Goal: Check status: Check status

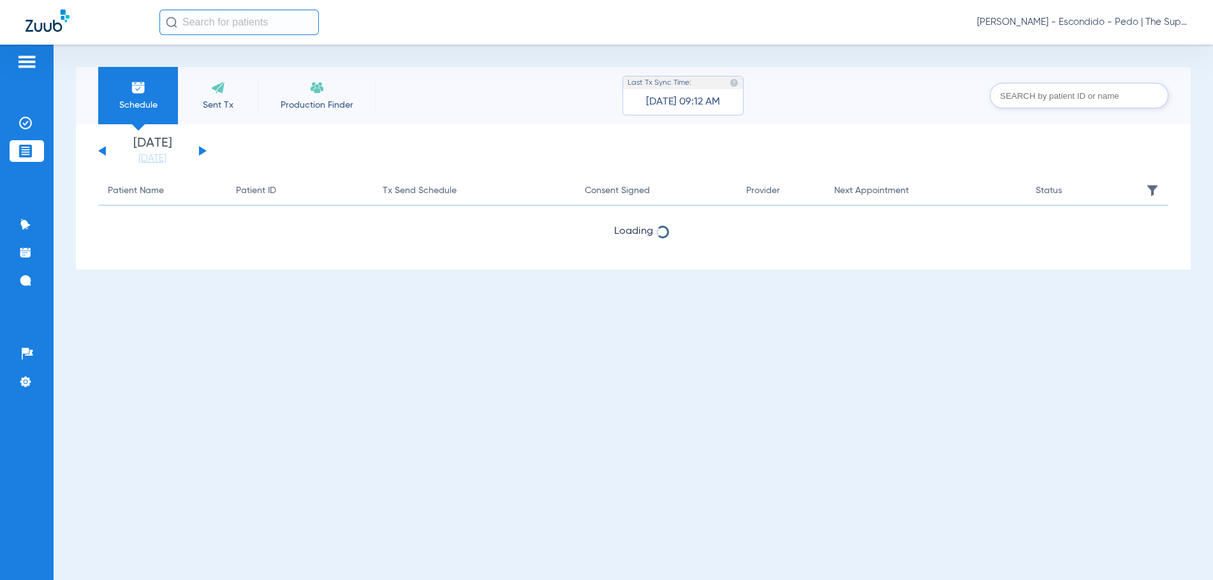
click at [241, 23] on input "text" at bounding box center [238, 23] width 159 height 26
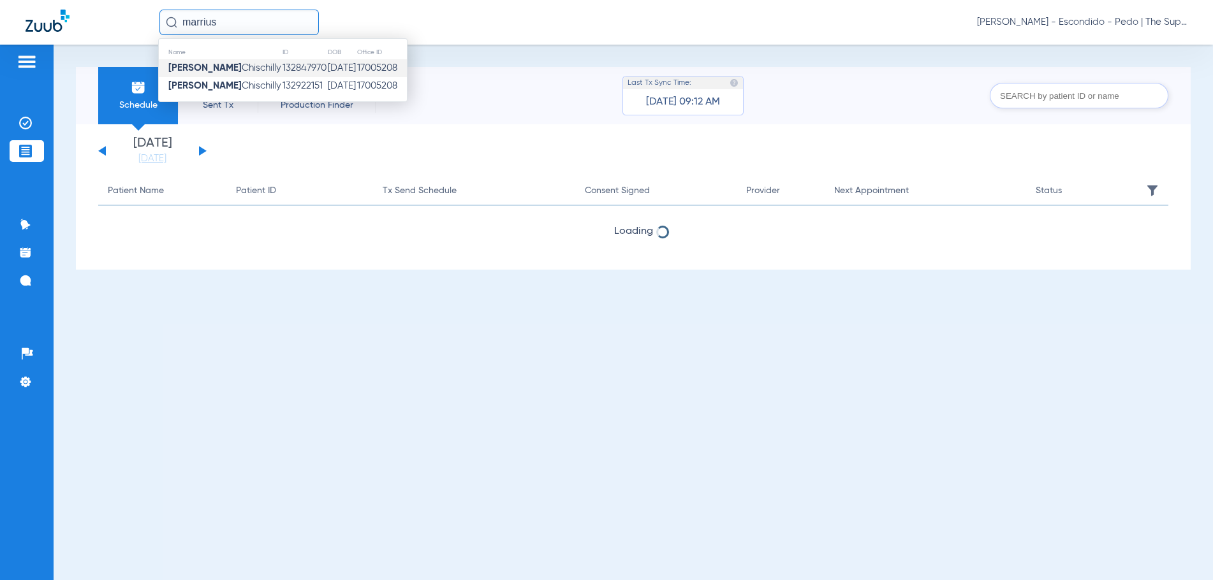
type input "marrius"
click at [242, 72] on span "[PERSON_NAME]" at bounding box center [224, 68] width 113 height 10
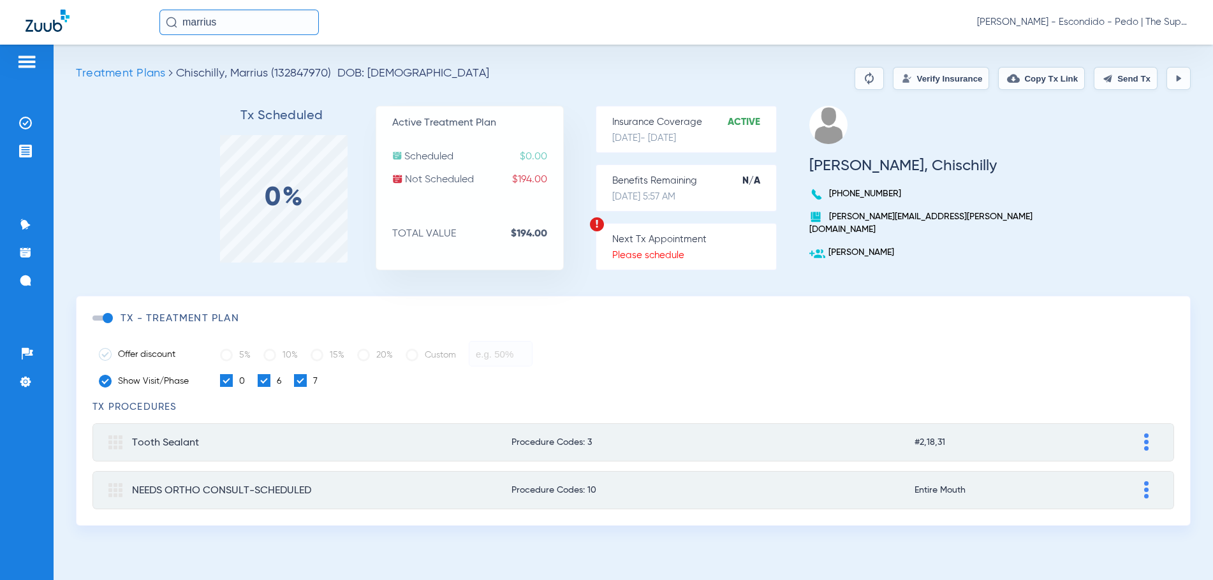
click at [946, 89] on button "Verify Insurance" at bounding box center [941, 78] width 96 height 23
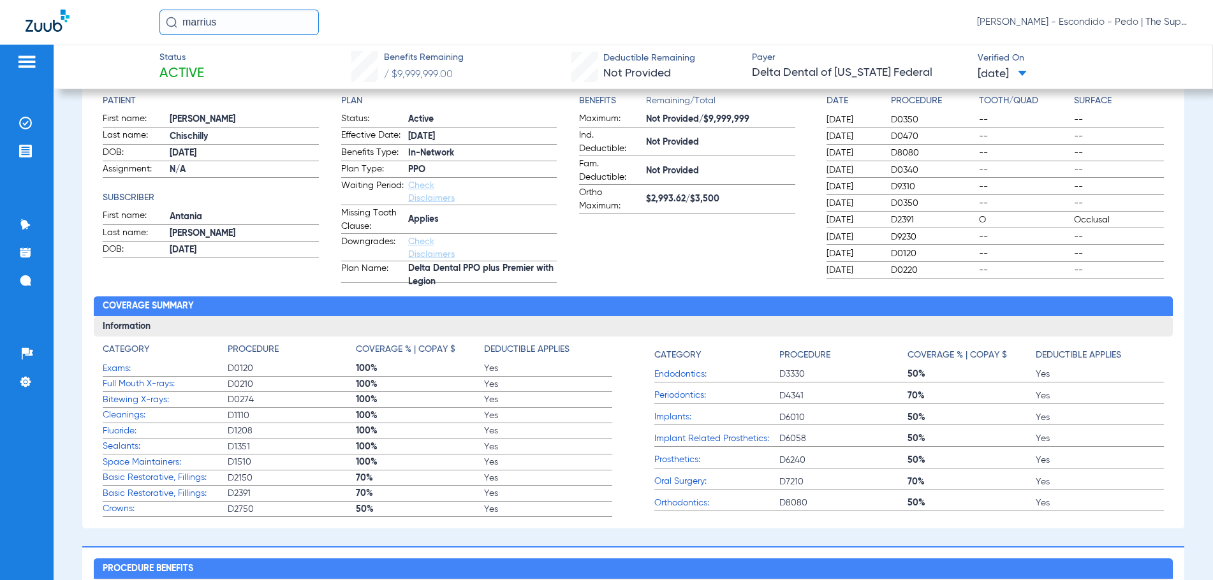
scroll to position [191, 0]
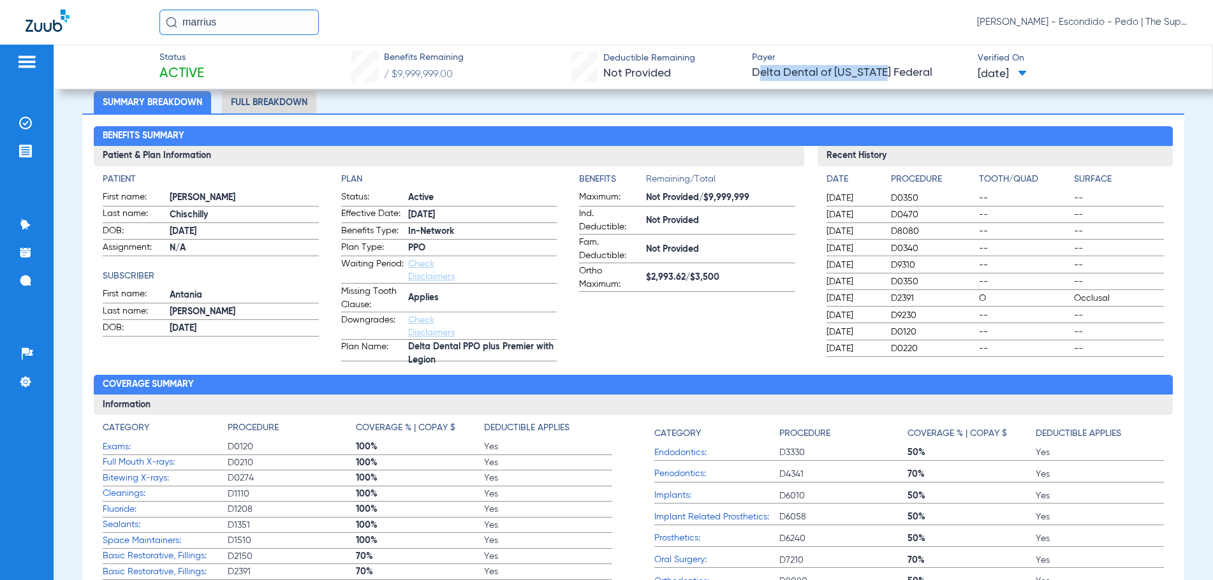
drag, startPoint x: 755, startPoint y: 75, endPoint x: 873, endPoint y: 75, distance: 118.0
click at [873, 75] on span "Delta Dental of [US_STATE] Federal" at bounding box center [859, 73] width 215 height 16
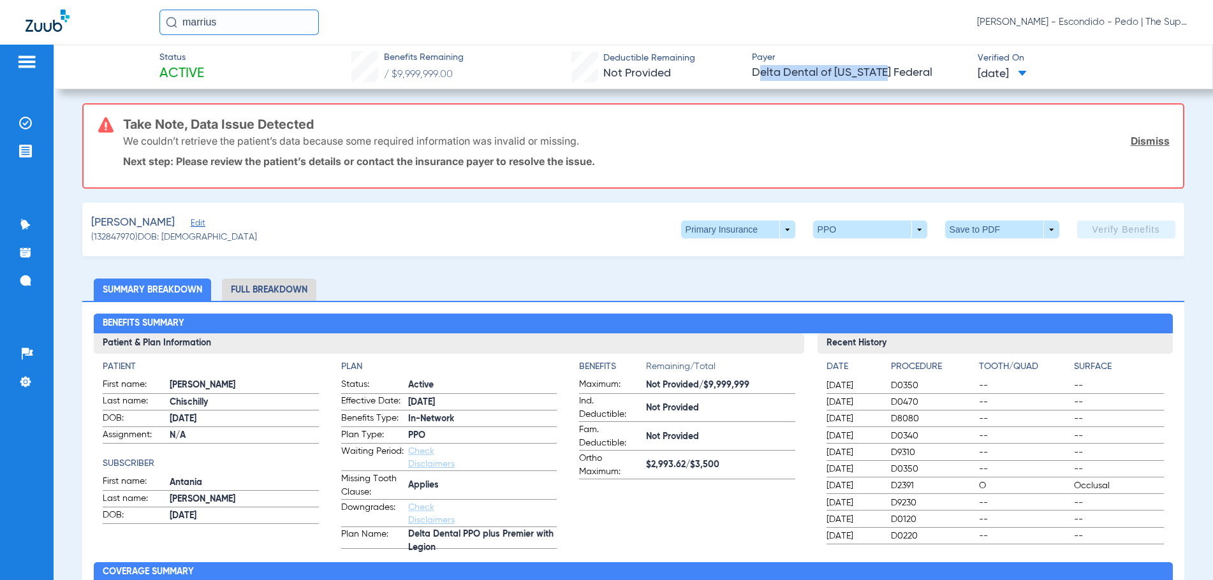
scroll to position [0, 0]
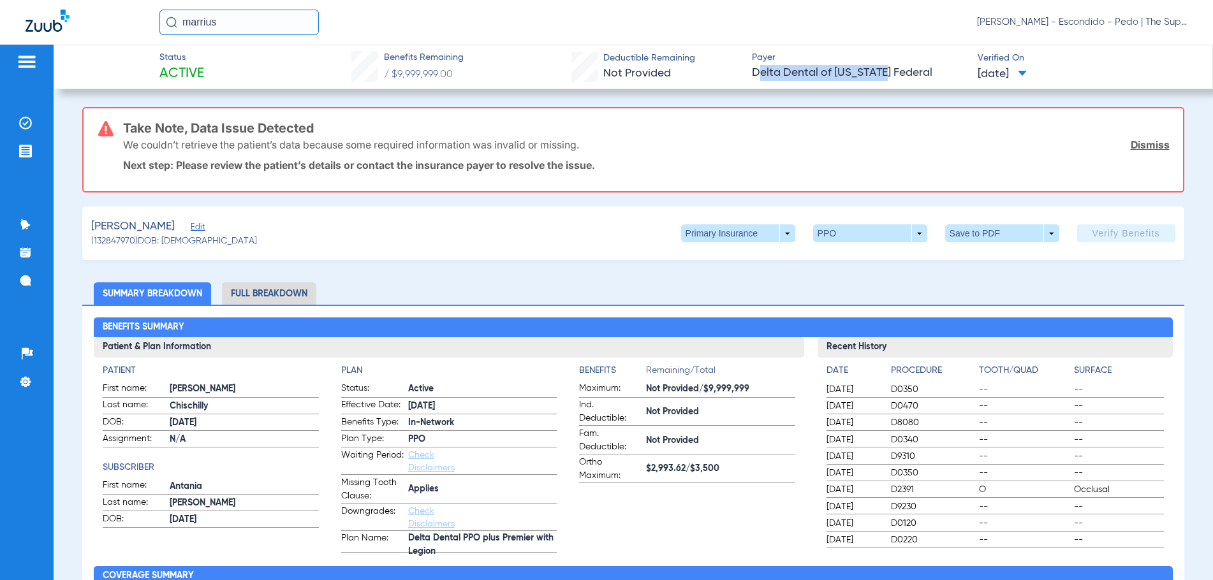
click at [791, 74] on span "Delta Dental of [US_STATE] Federal" at bounding box center [859, 73] width 215 height 16
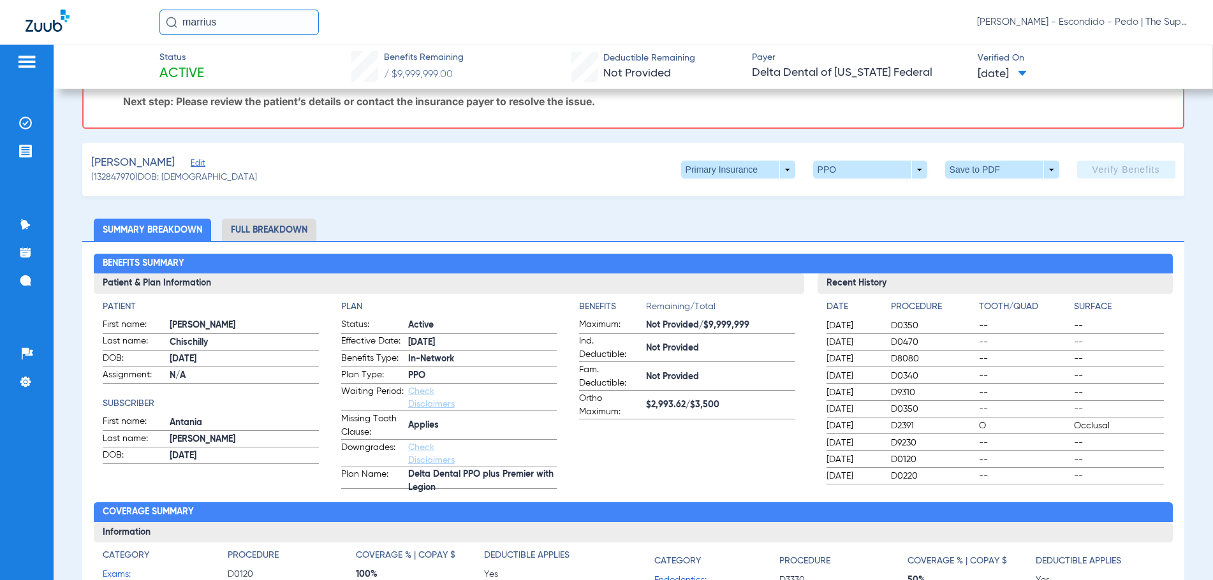
scroll to position [128, 0]
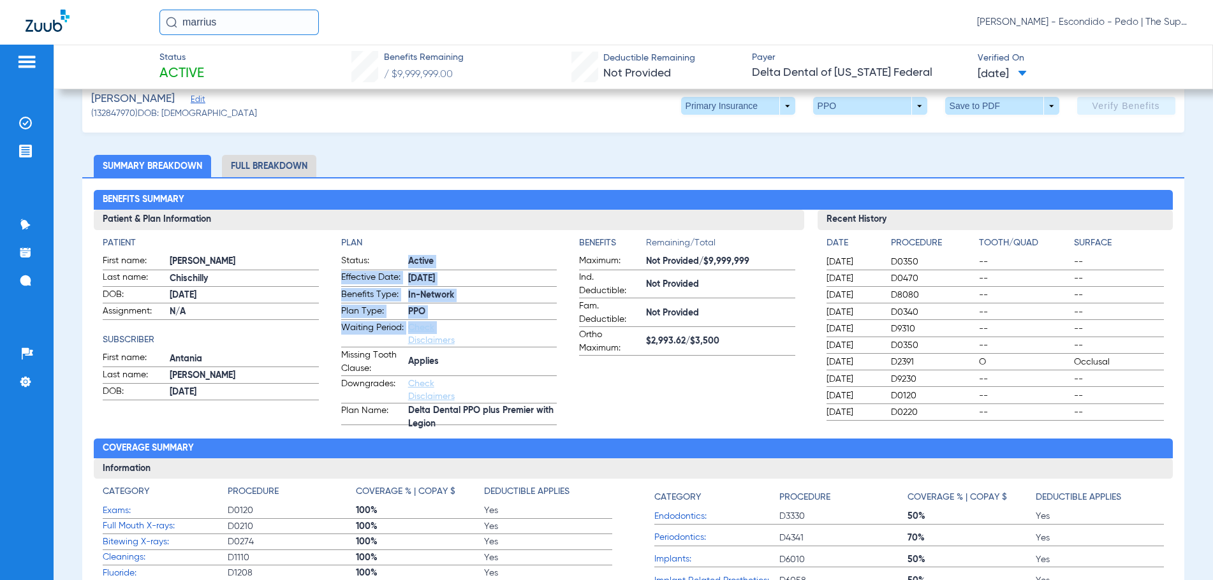
drag, startPoint x: 401, startPoint y: 260, endPoint x: 448, endPoint y: 322, distance: 78.3
click at [448, 322] on form "Status: Active Effective Date: [DATE] Benefits Type: In-Network Plan Type: PPO …" at bounding box center [449, 340] width 216 height 171
click at [450, 320] on label "Plan Type: PPO" at bounding box center [449, 313] width 216 height 16
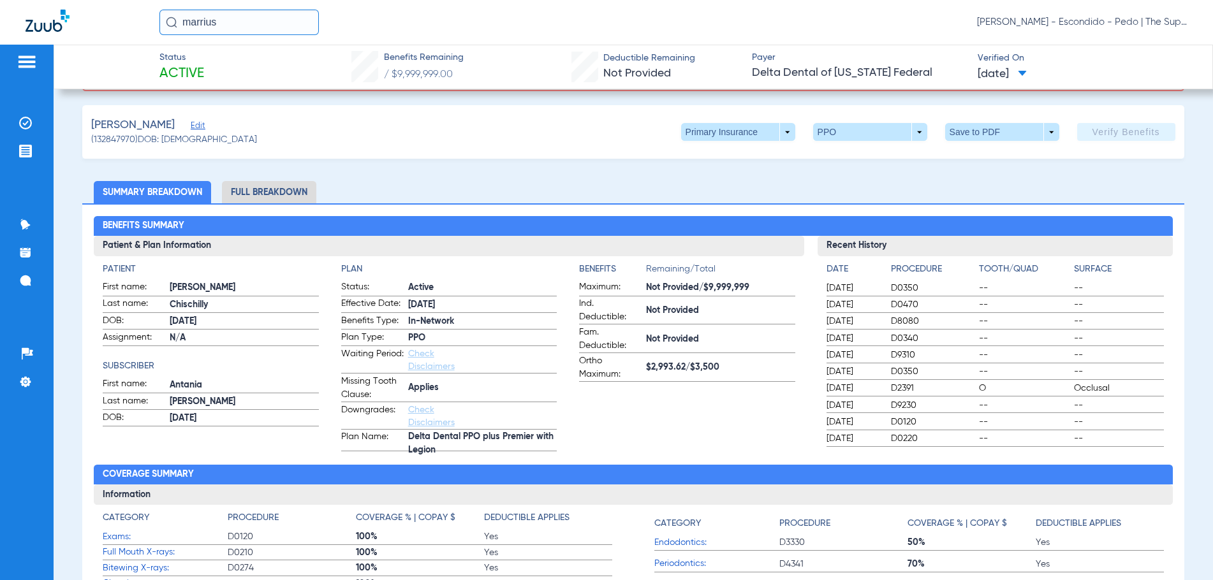
scroll to position [123, 0]
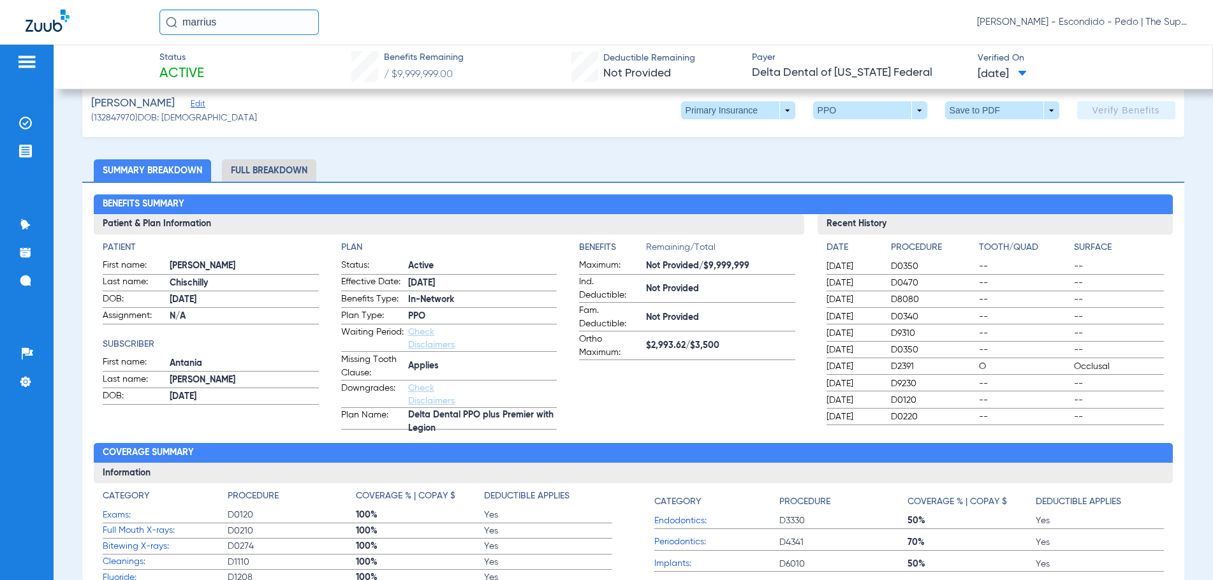
click at [729, 267] on span "Not Provided/$9,999,999" at bounding box center [720, 266] width 149 height 13
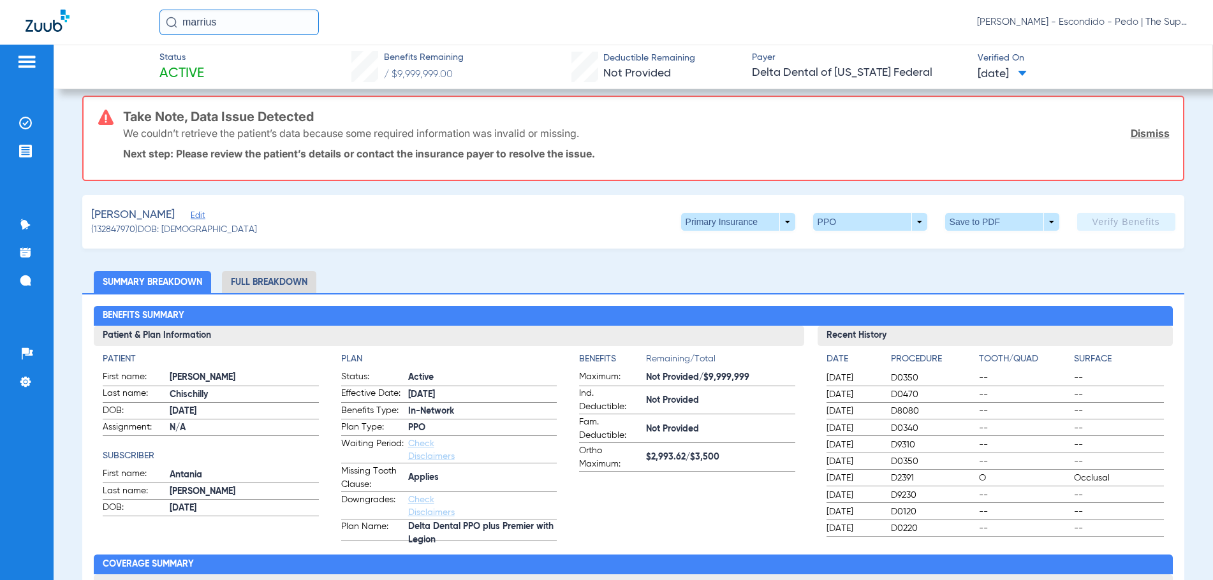
scroll to position [0, 0]
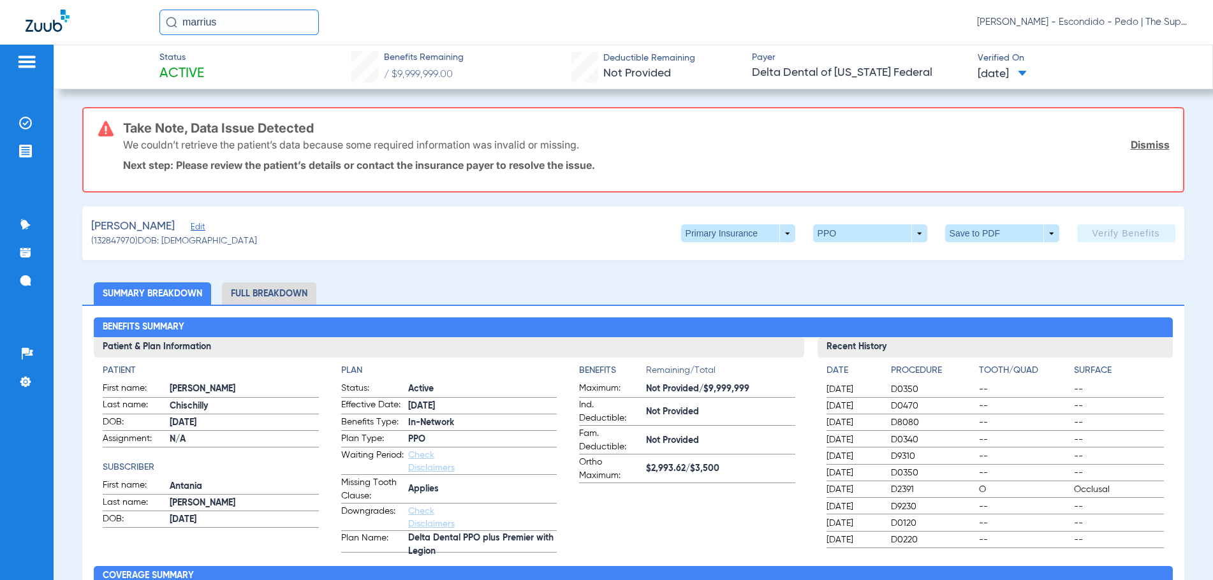
click at [270, 29] on input "marrius" at bounding box center [238, 23] width 159 height 26
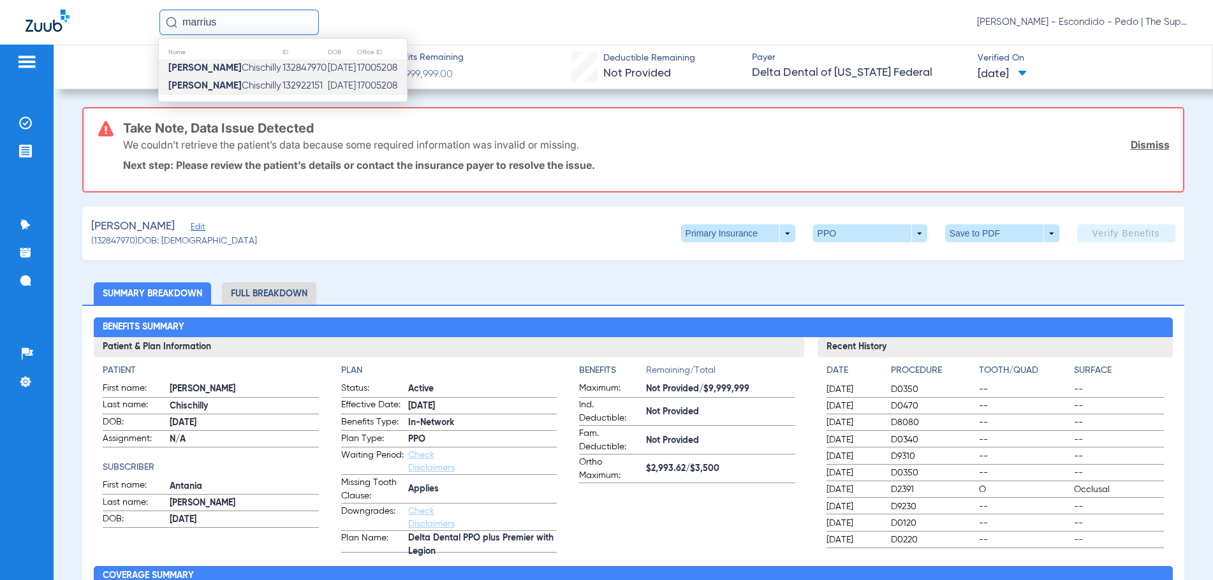
click at [282, 82] on td "132922151" at bounding box center [304, 86] width 45 height 18
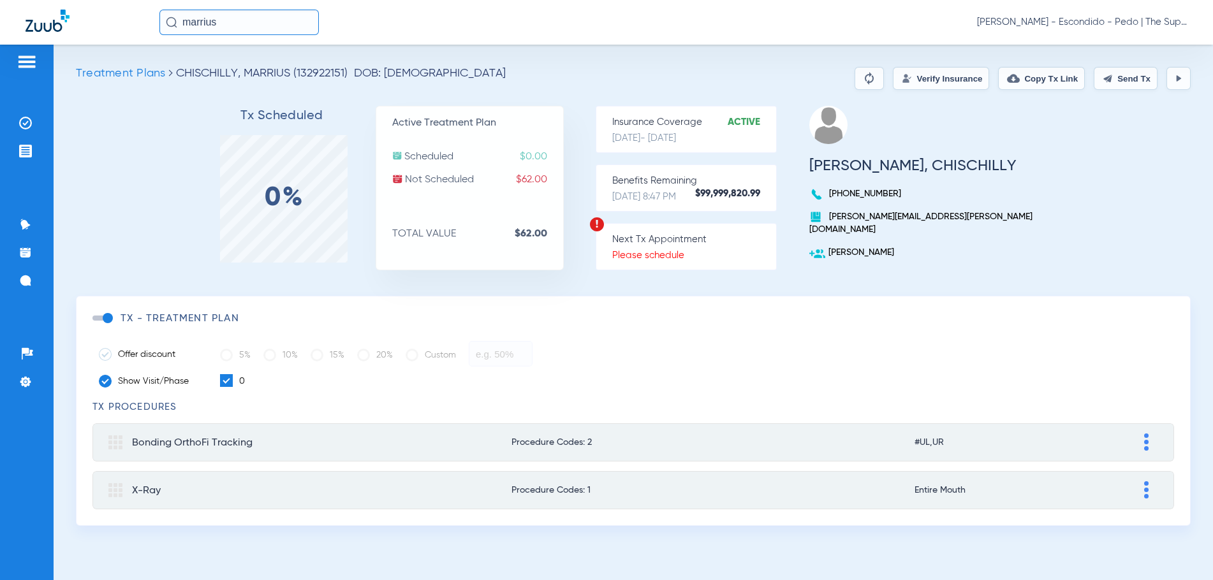
click at [933, 70] on button "Verify Insurance" at bounding box center [941, 78] width 96 height 23
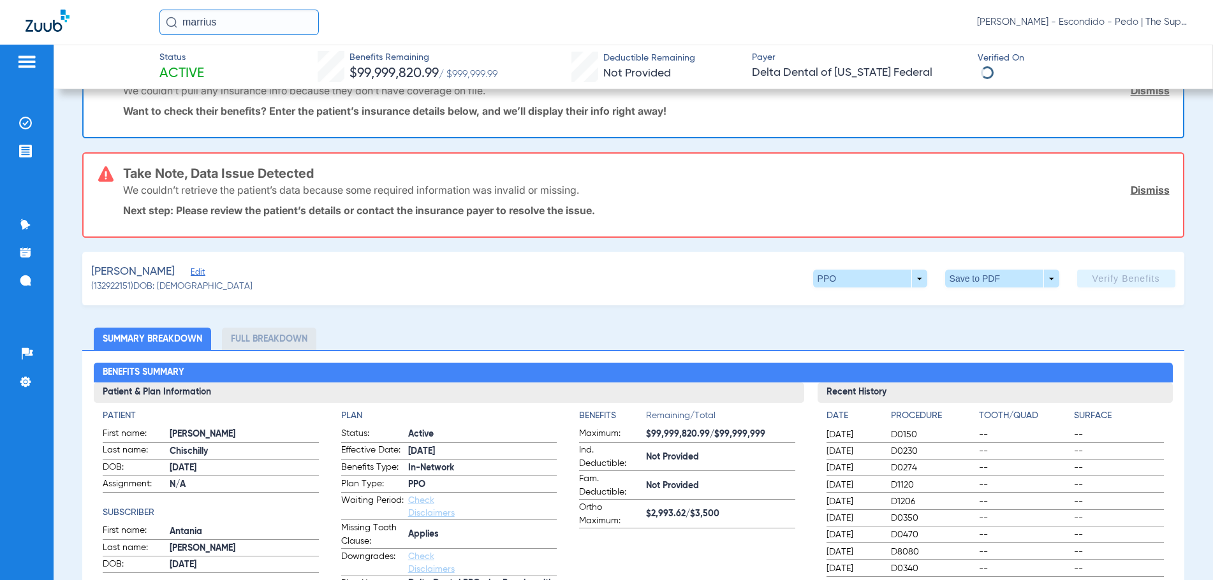
scroll to position [128, 0]
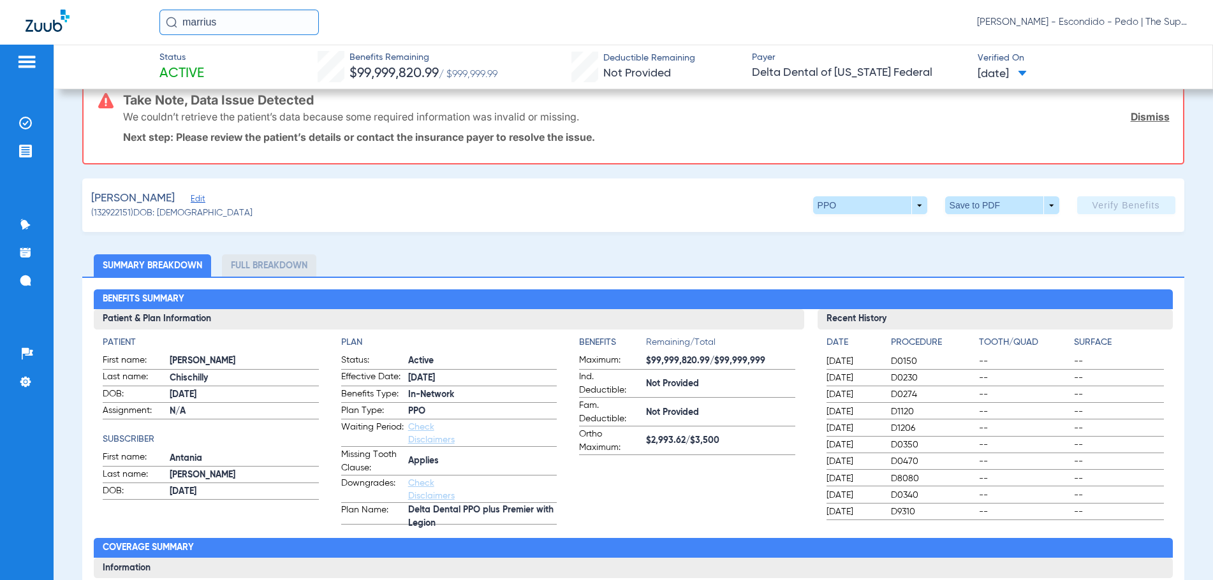
click at [223, 27] on input "marrius" at bounding box center [238, 23] width 159 height 26
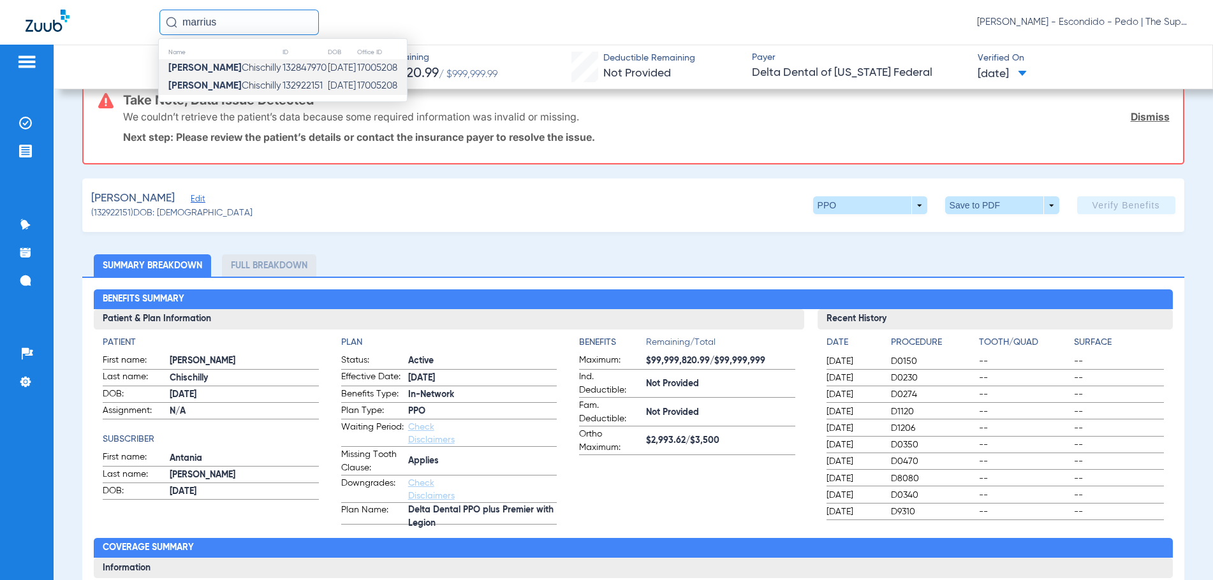
click at [234, 68] on span "[PERSON_NAME]" at bounding box center [224, 68] width 113 height 10
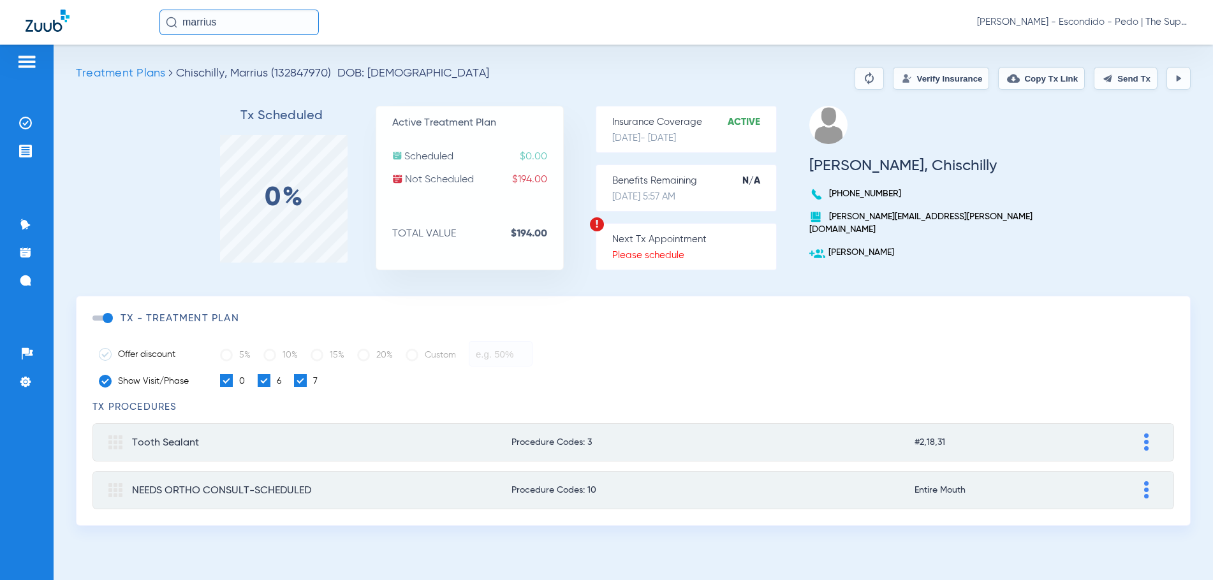
click at [909, 73] on button "Verify Insurance" at bounding box center [941, 78] width 96 height 23
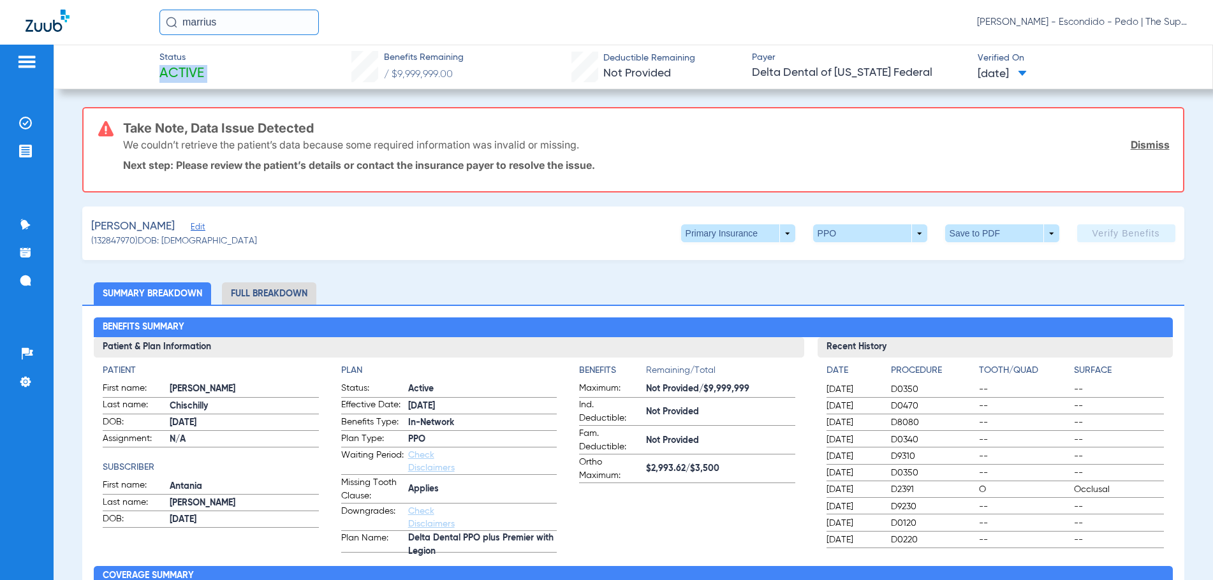
drag, startPoint x: 152, startPoint y: 68, endPoint x: 276, endPoint y: 68, distance: 123.1
click at [276, 68] on div "Status Active Benefits Remaining / $9,999,999.00 Deductible Remaining Not Provi…" at bounding box center [634, 67] width 1160 height 45
drag, startPoint x: 776, startPoint y: 75, endPoint x: 863, endPoint y: 74, distance: 87.4
click at [863, 74] on span "Delta Dental of [US_STATE] Federal" at bounding box center [859, 73] width 215 height 16
click at [1019, 68] on span "[DATE]" at bounding box center [1002, 74] width 49 height 16
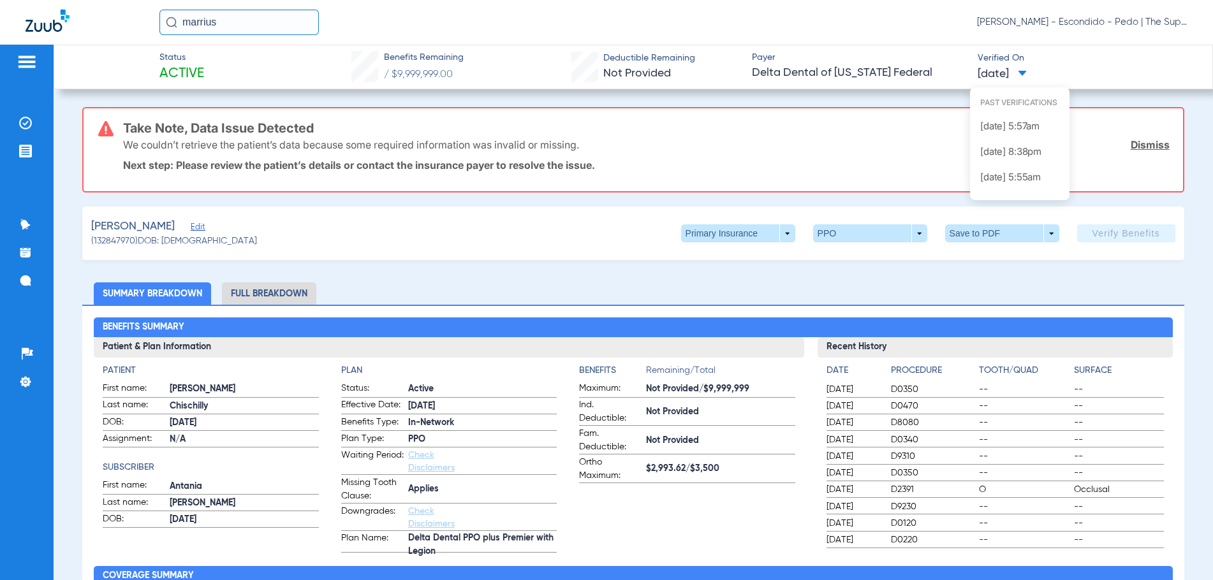
click at [913, 101] on div at bounding box center [606, 290] width 1213 height 580
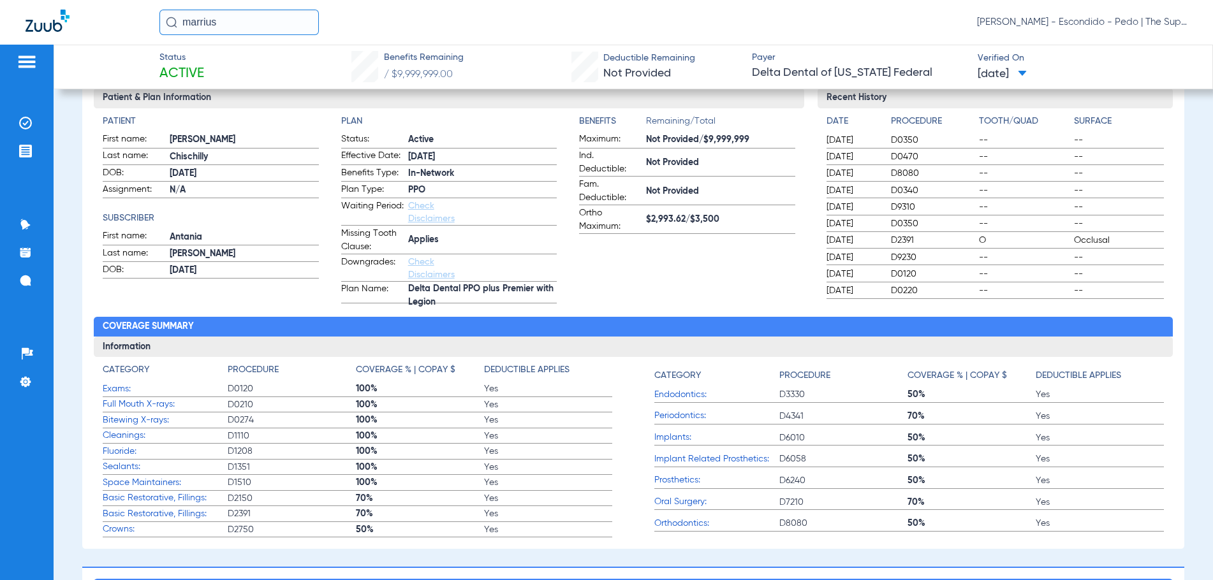
scroll to position [255, 0]
